Goal: Task Accomplishment & Management: Manage account settings

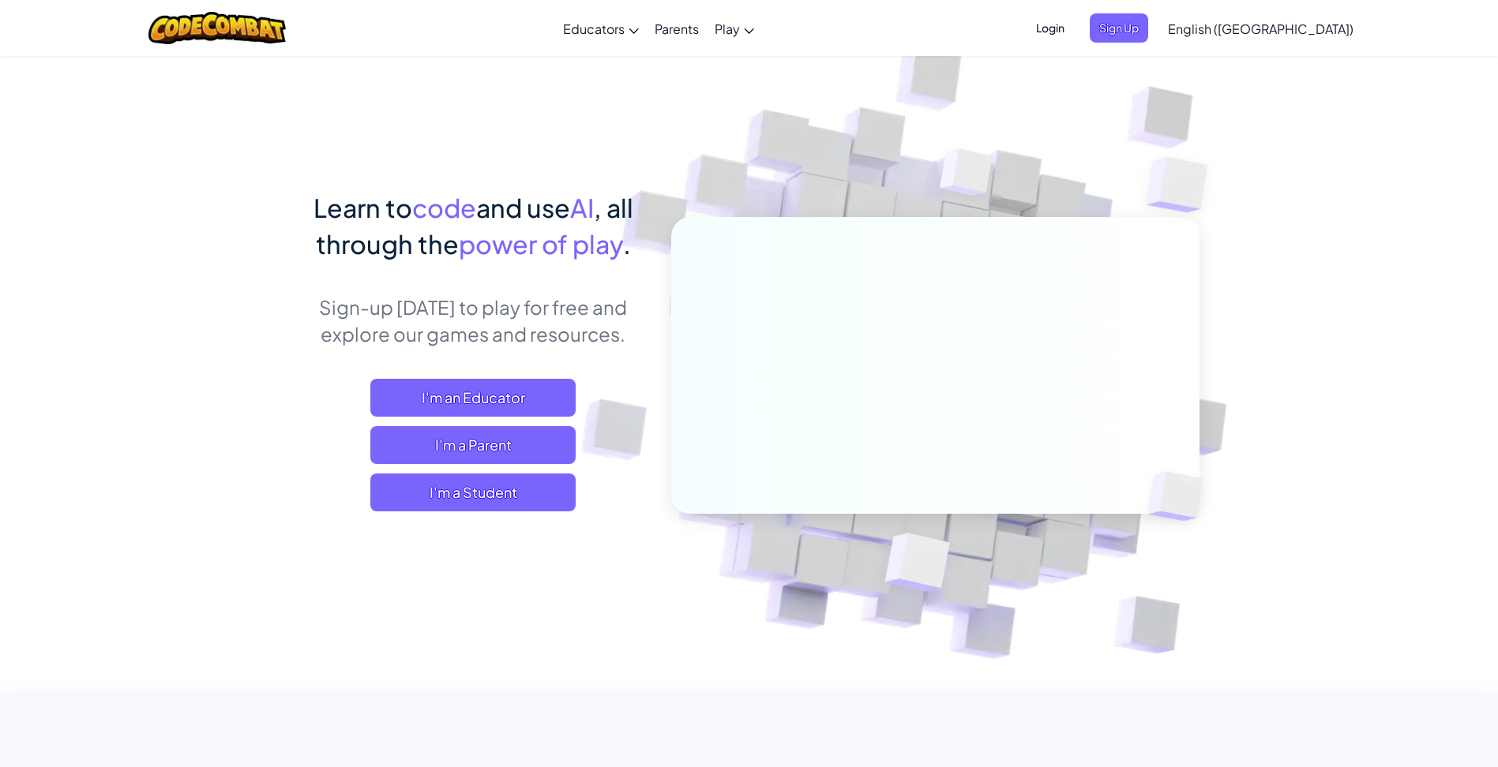
click at [1074, 30] on span "Login" at bounding box center [1049, 27] width 47 height 29
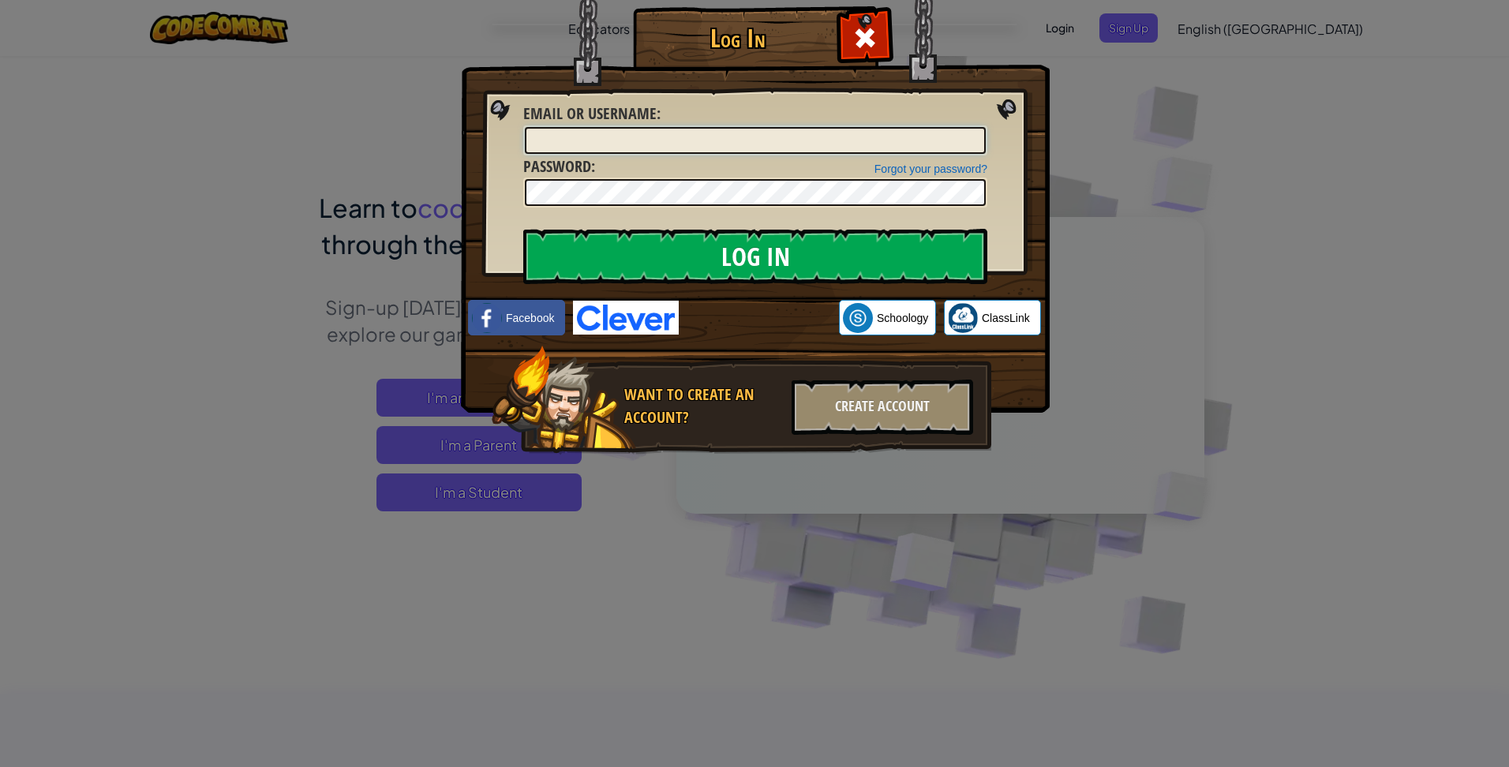
click at [905, 204] on form "Email or Username : Forgot your password? Password : Log In" at bounding box center [755, 155] width 464 height 105
click at [562, 129] on input "Email or Username :" at bounding box center [755, 140] width 461 height 27
type input "[PERSON_NAME],[PERSON_NAME]@discoverystudent"
